Goal: Check status: Check status

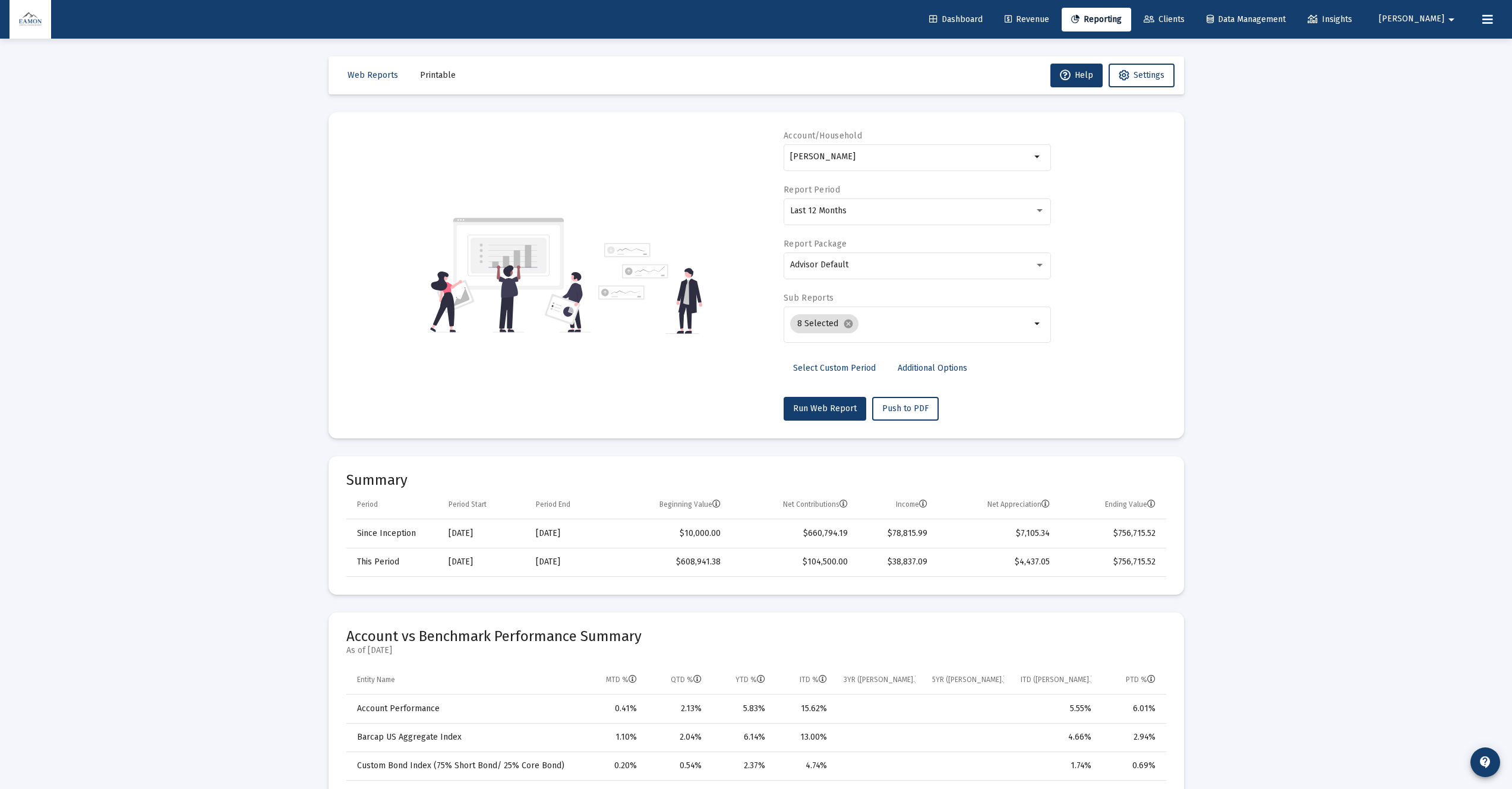
select select "View all"
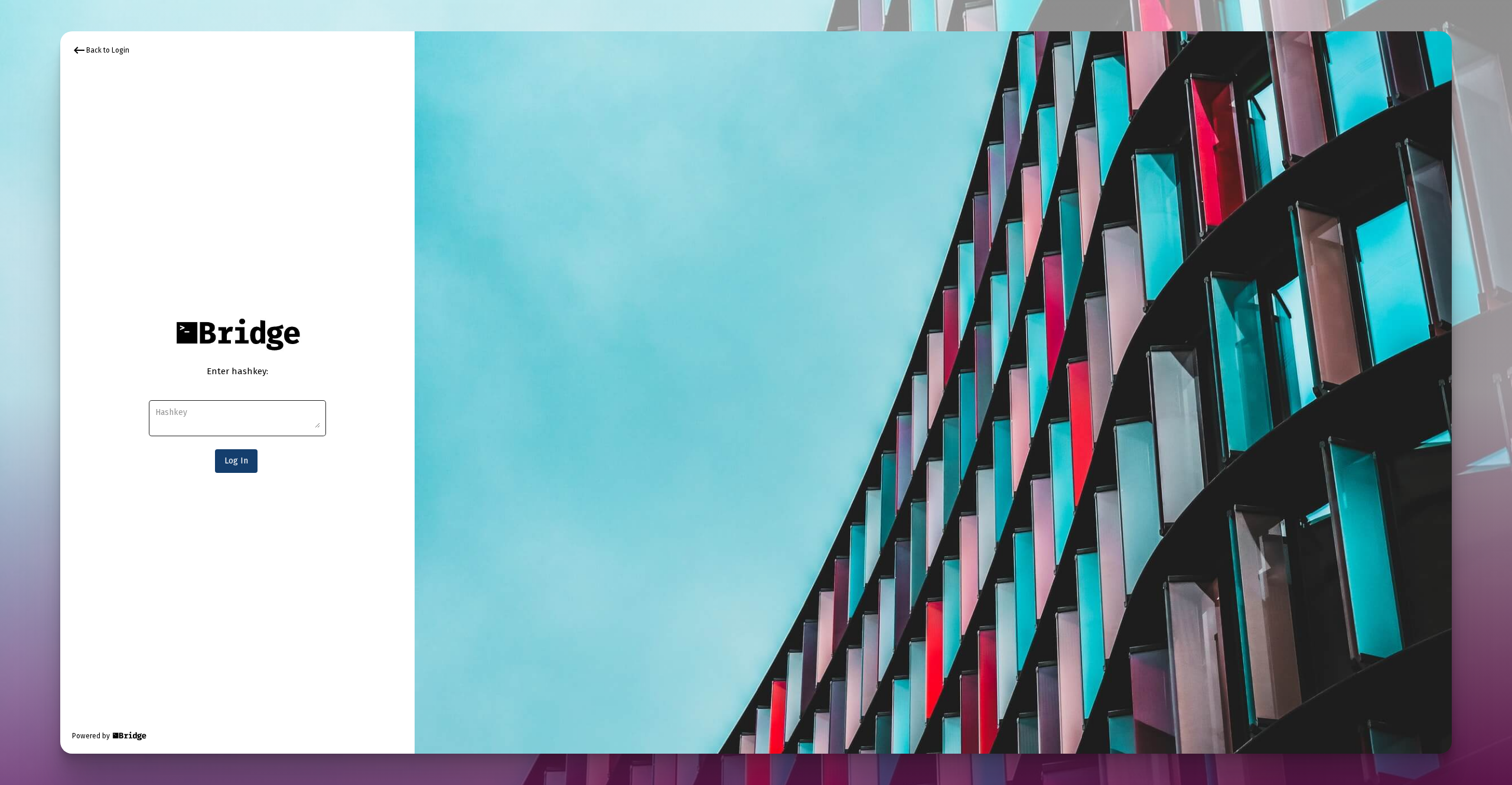
click at [228, 405] on div at bounding box center [238, 417] width 165 height 38
paste textarea "e28a5f2871ee150be802d0cc07d91514f64921cfa07847c9035c1b335d77f2904e4cb257ddd15c4…"
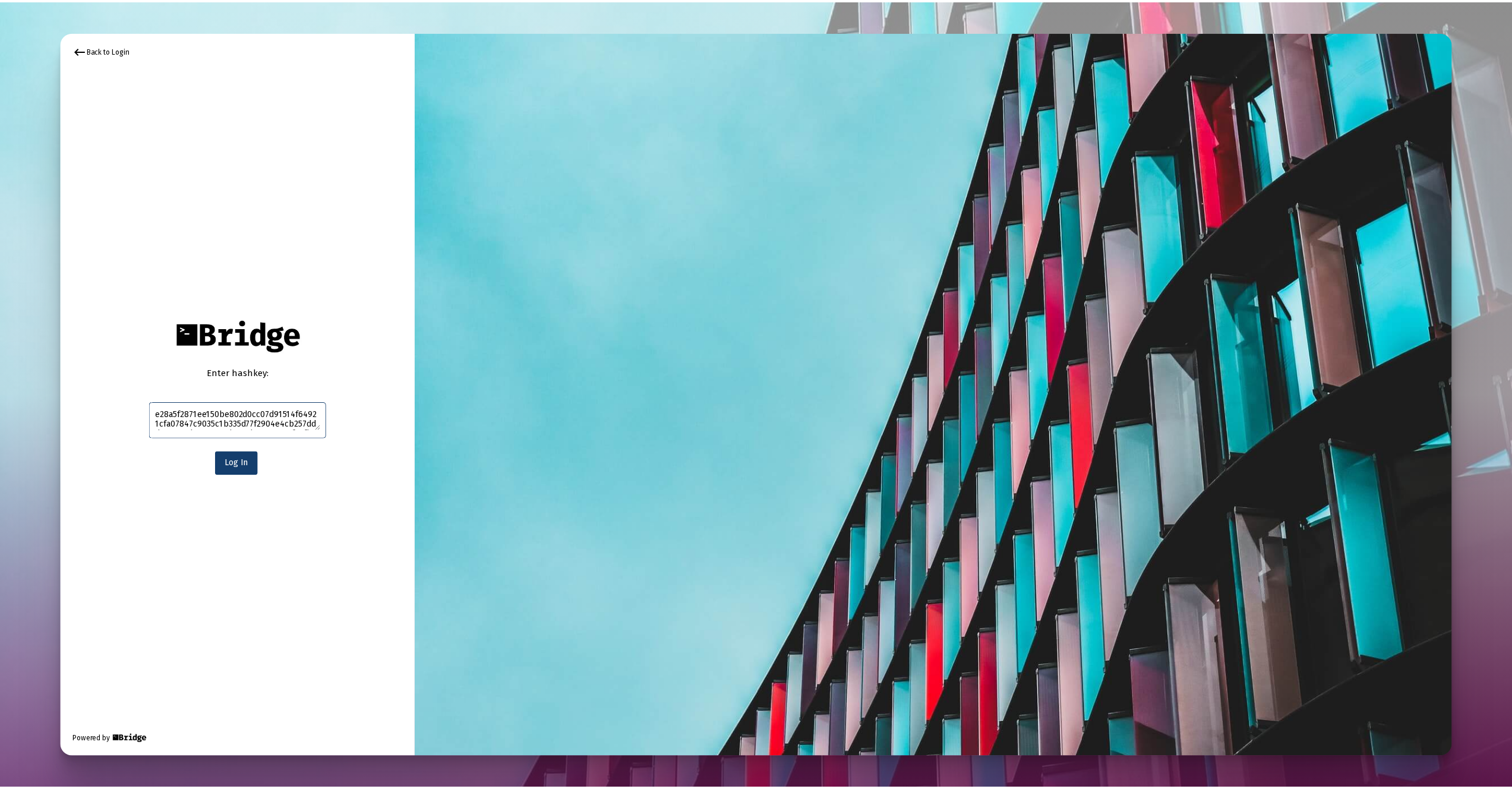
scroll to position [17, 0]
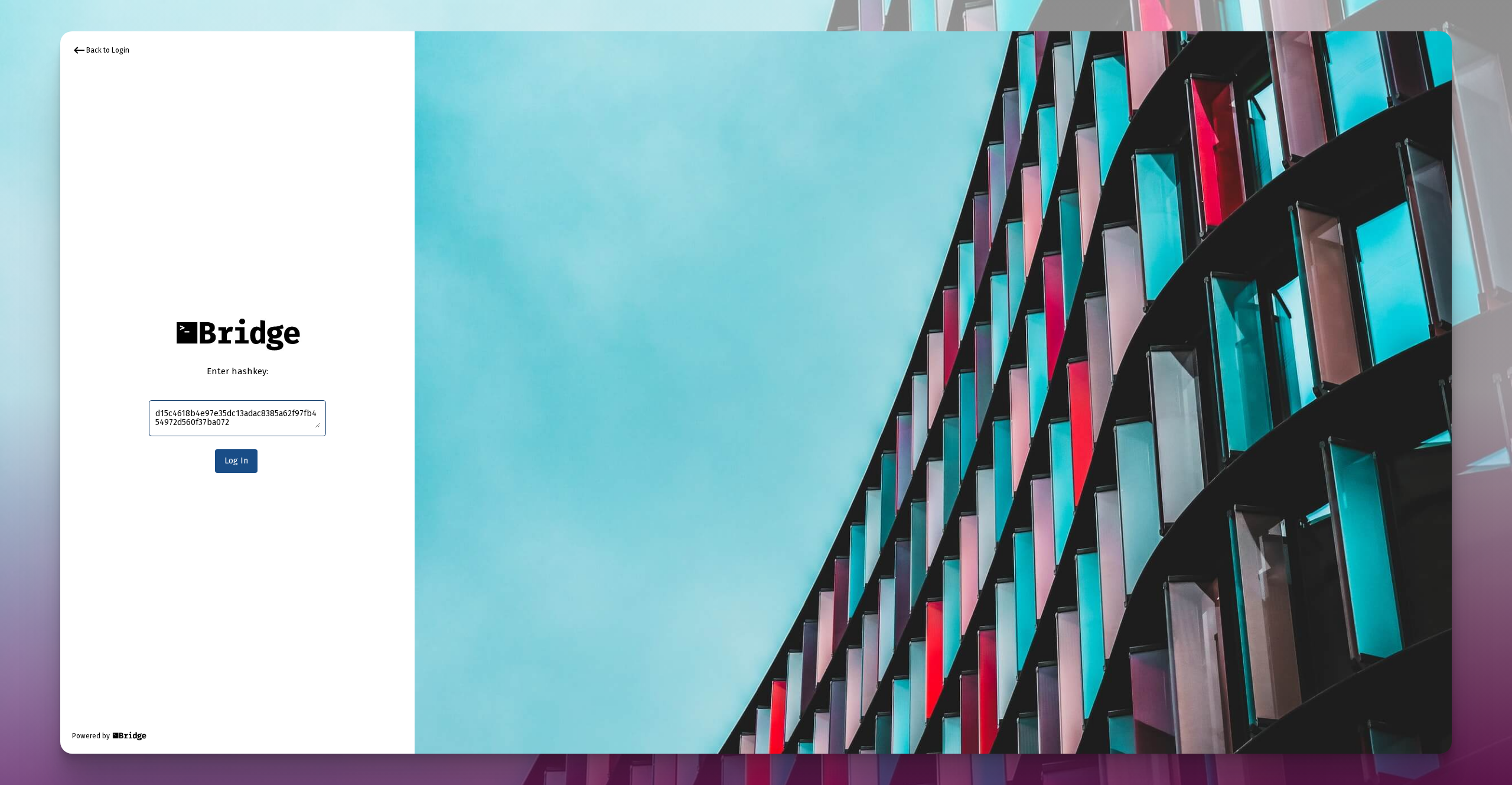
type textarea "e28a5f2871ee150be802d0cc07d91514f64921cfa07847c9035c1b335d77f2904e4cb257ddd15c4…"
click at [249, 466] on button "Log In" at bounding box center [235, 461] width 43 height 23
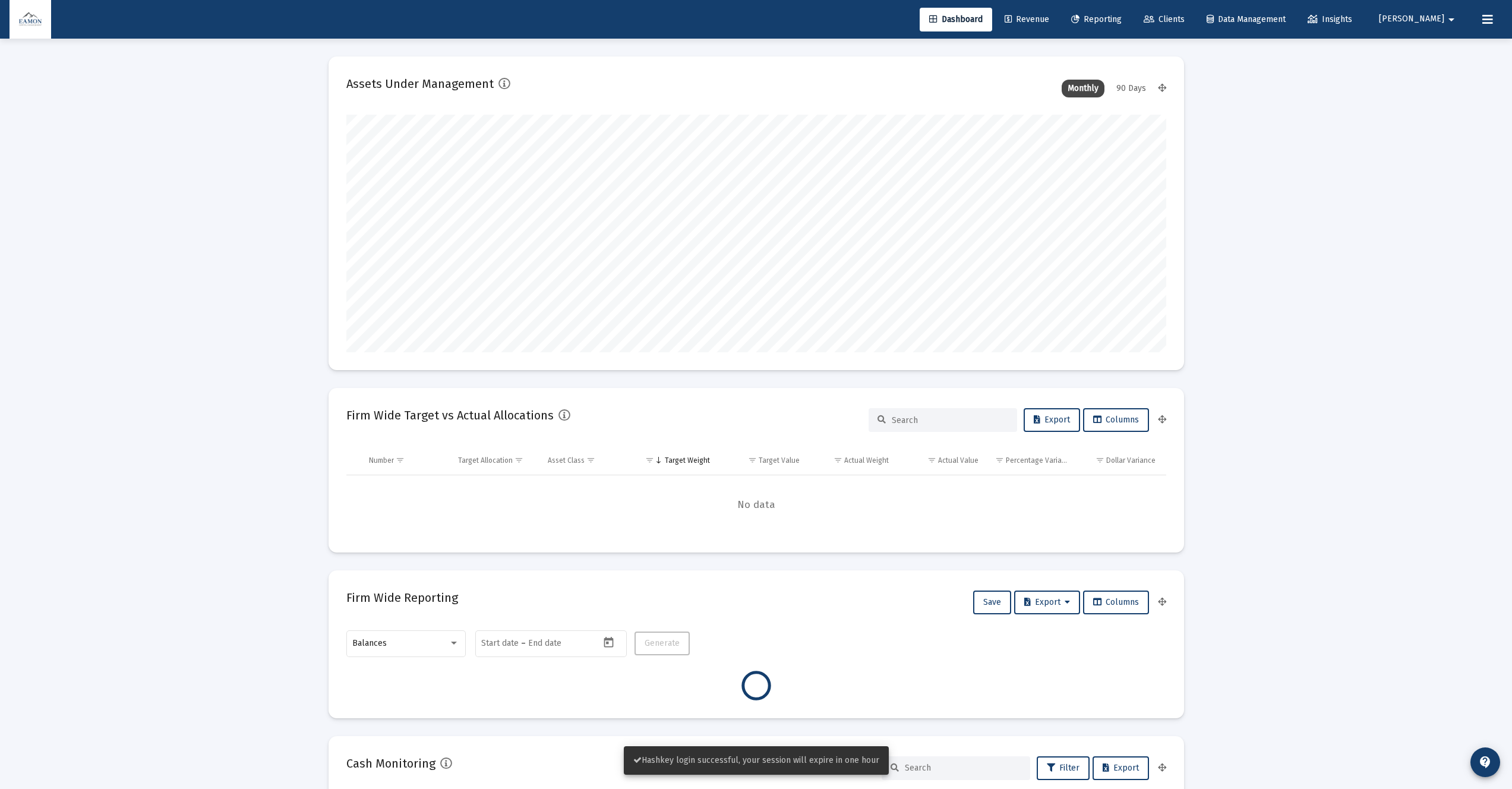
scroll to position [238, 820]
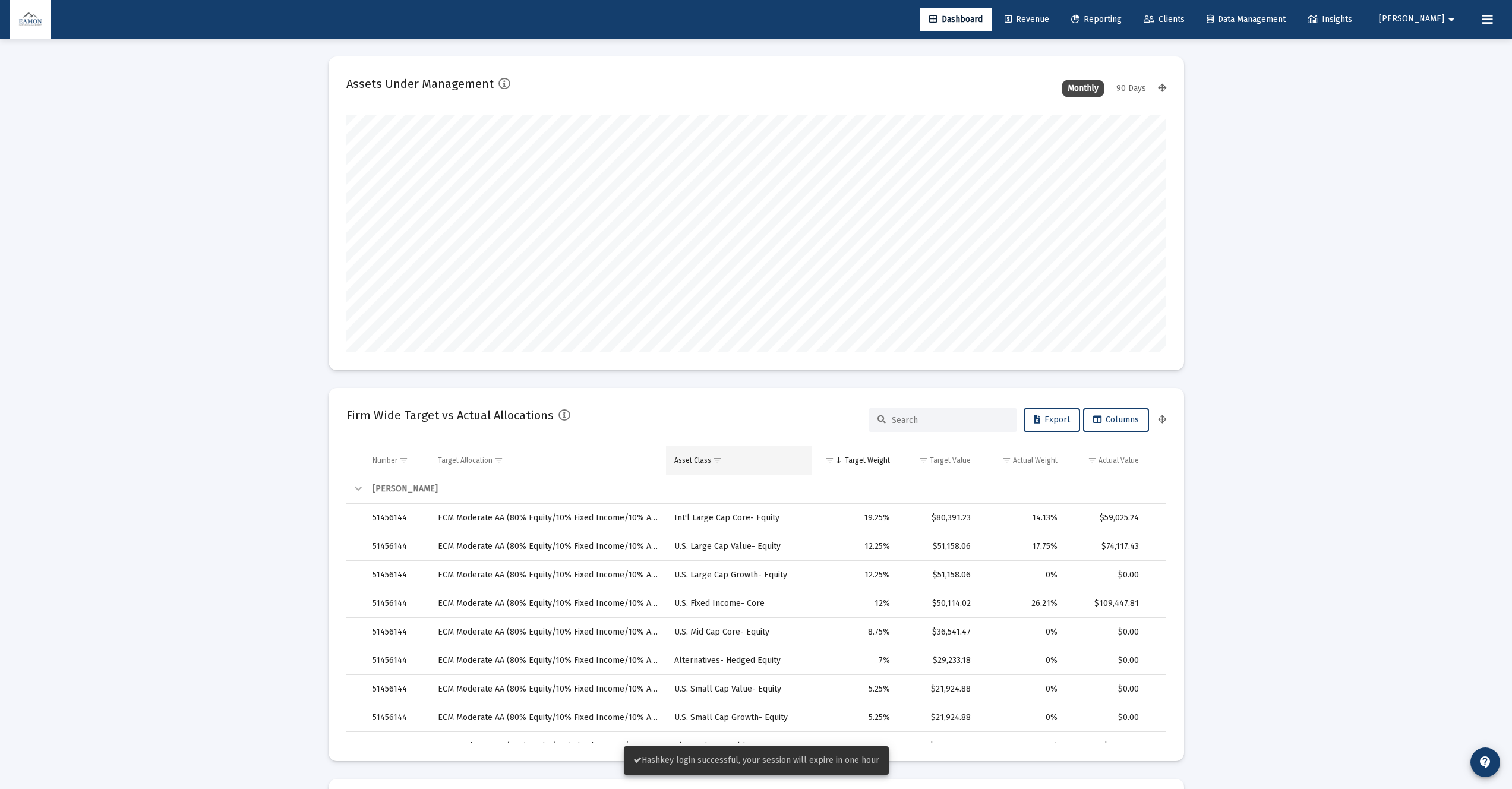
type input "2025-09-09"
click at [1122, 15] on span "Reporting" at bounding box center [1097, 19] width 51 height 10
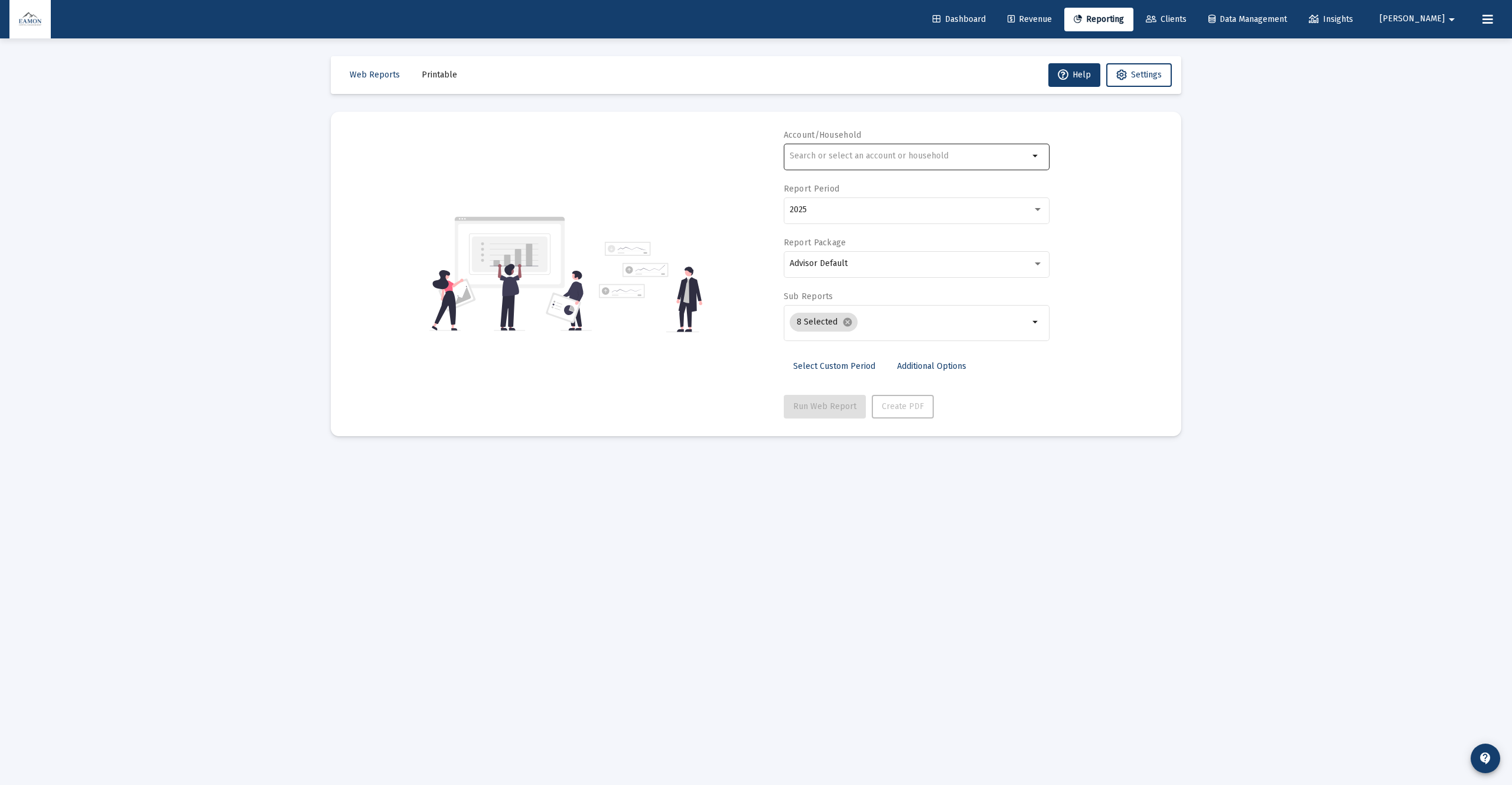
click at [838, 158] on input "text" at bounding box center [909, 156] width 239 height 10
click at [850, 210] on span "XXXXX 507 Desalvo, Jennifer Individual" at bounding box center [921, 212] width 237 height 29
type input "Desalvo, Jennifer Individual"
click at [905, 213] on div "2025" at bounding box center [911, 210] width 242 height 10
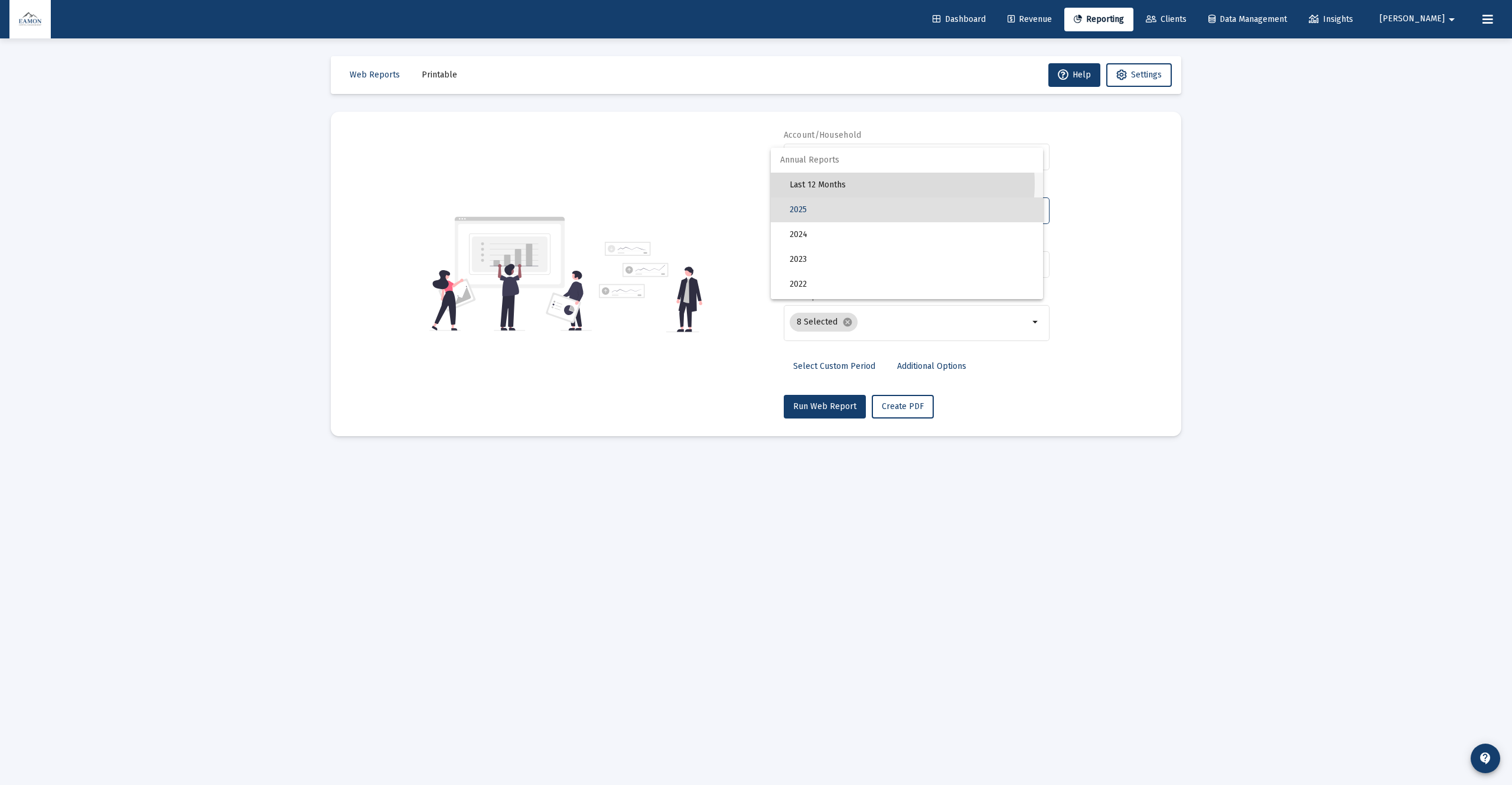
click at [887, 183] on span "Last 12 Months" at bounding box center [912, 185] width 244 height 25
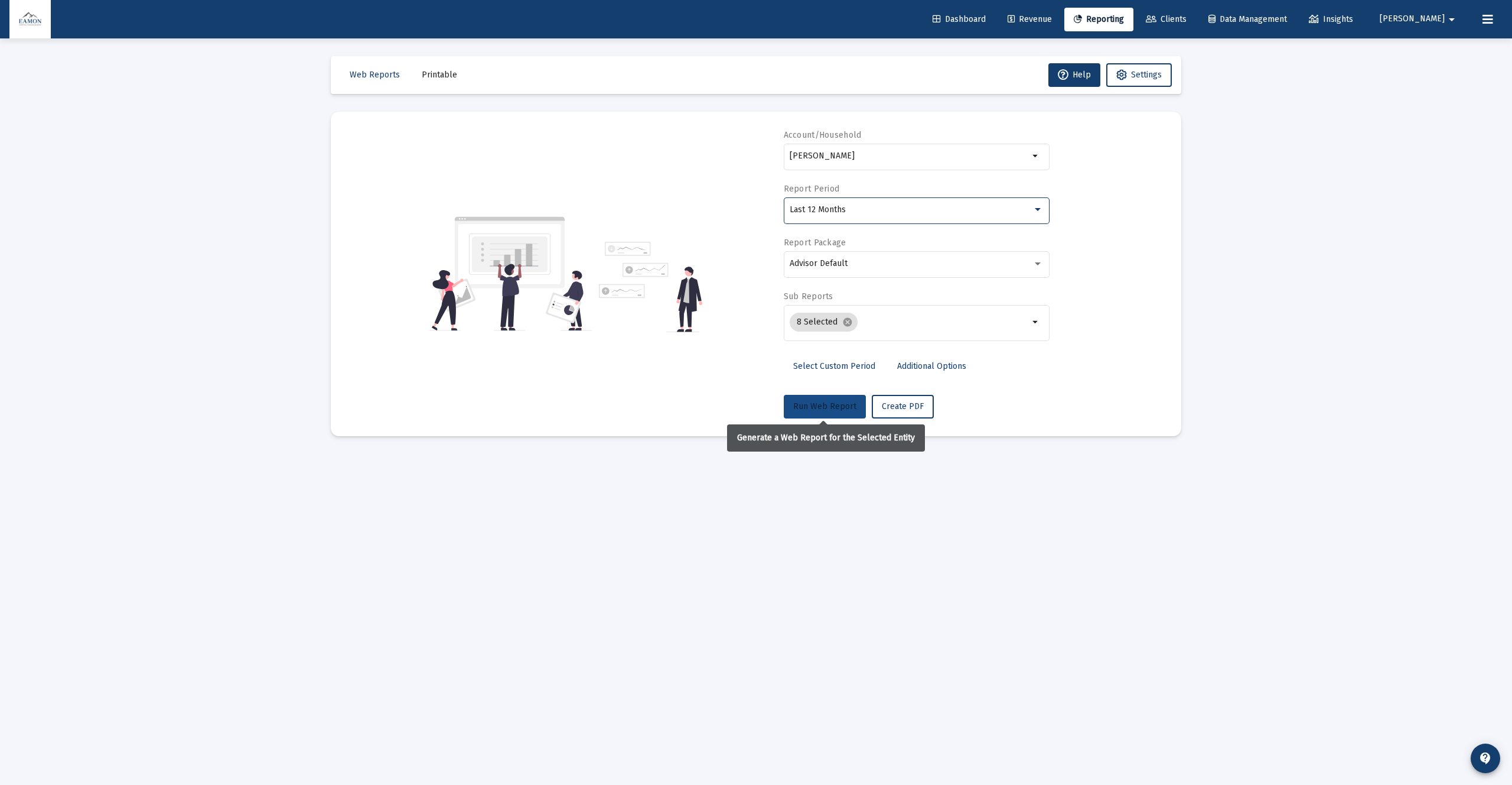
click at [833, 405] on span "Run Web Report" at bounding box center [825, 407] width 63 height 10
select select "View all"
